Goal: Check status: Check status

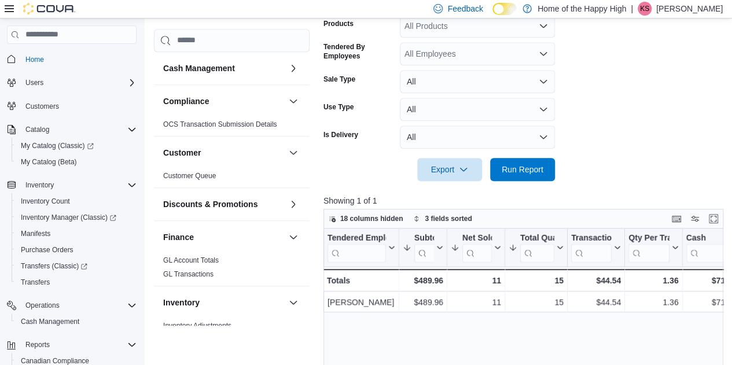
scroll to position [100, 0]
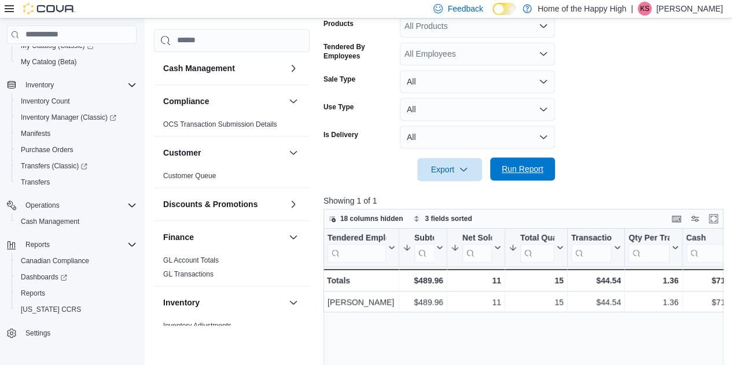
click at [505, 169] on span "Run Report" at bounding box center [523, 169] width 42 height 12
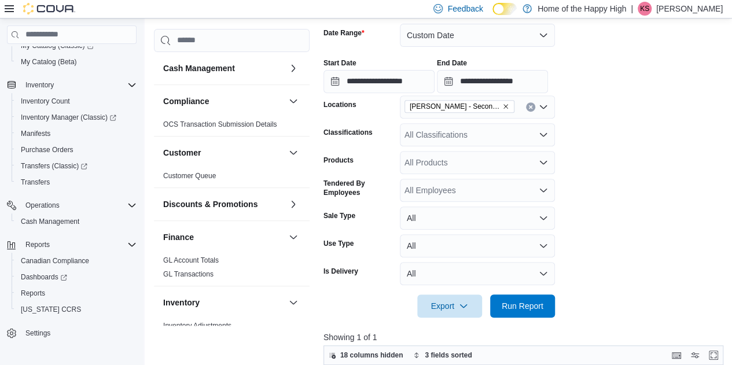
scroll to position [187, 0]
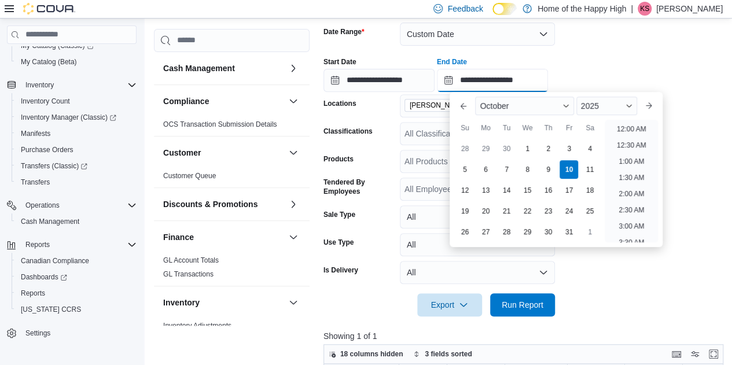
click at [528, 77] on input "**********" at bounding box center [492, 80] width 111 height 23
click at [627, 126] on li "2:00 PM" at bounding box center [631, 126] width 35 height 14
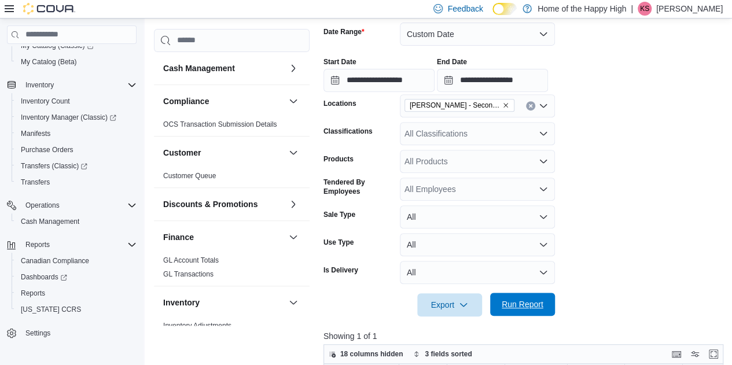
click at [517, 294] on span "Run Report" at bounding box center [522, 304] width 51 height 23
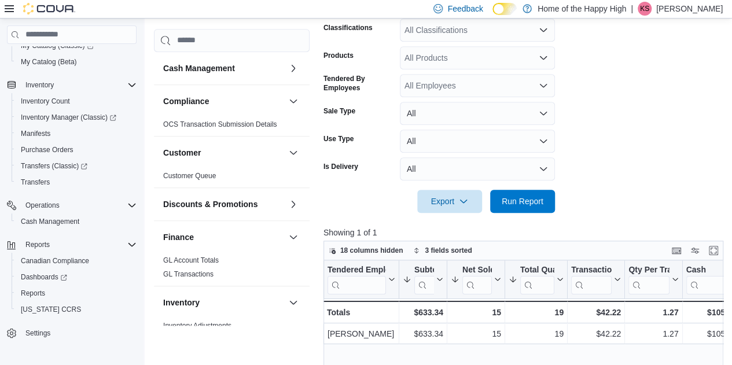
scroll to position [292, 0]
click at [517, 197] on span "Run Report" at bounding box center [523, 200] width 42 height 12
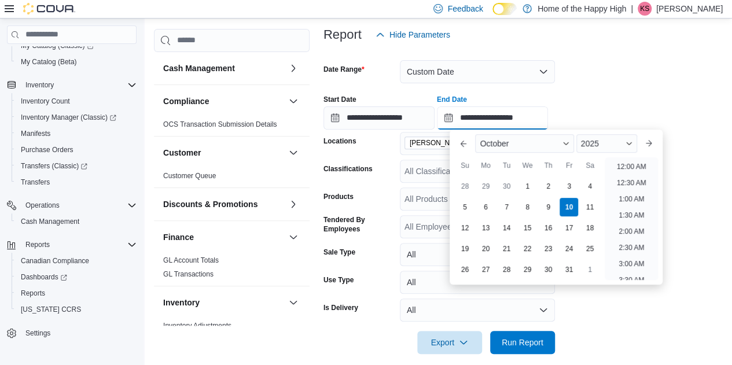
scroll to position [489, 0]
click at [536, 117] on input "**********" at bounding box center [492, 117] width 111 height 23
click at [633, 163] on li "3:00 PM" at bounding box center [631, 163] width 35 height 14
type input "**********"
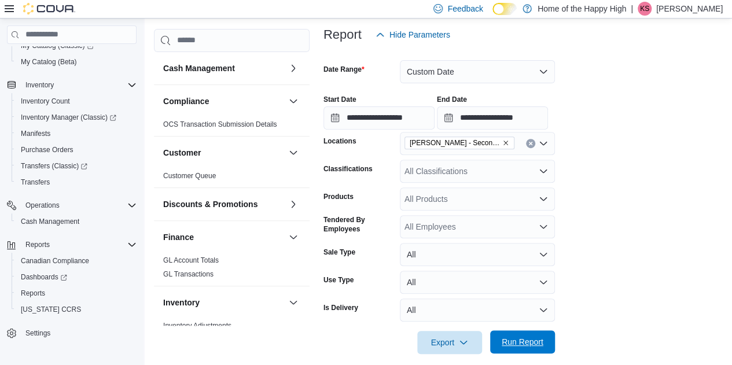
click at [514, 337] on span "Run Report" at bounding box center [523, 342] width 42 height 12
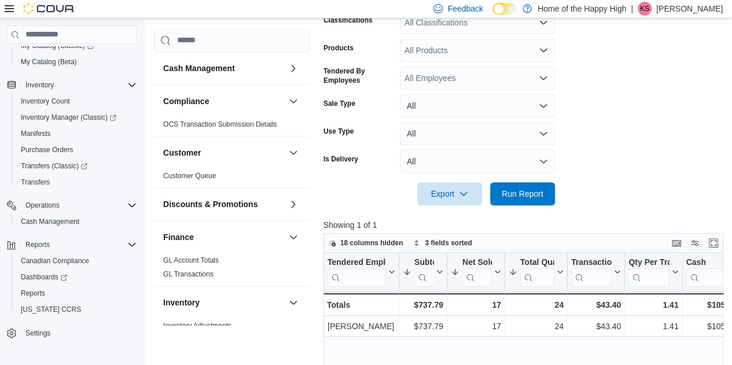
scroll to position [298, 0]
click at [516, 194] on span "Run Report" at bounding box center [523, 194] width 42 height 12
click at [524, 190] on span "Run Report" at bounding box center [523, 194] width 42 height 12
